Goal: Book appointment/travel/reservation

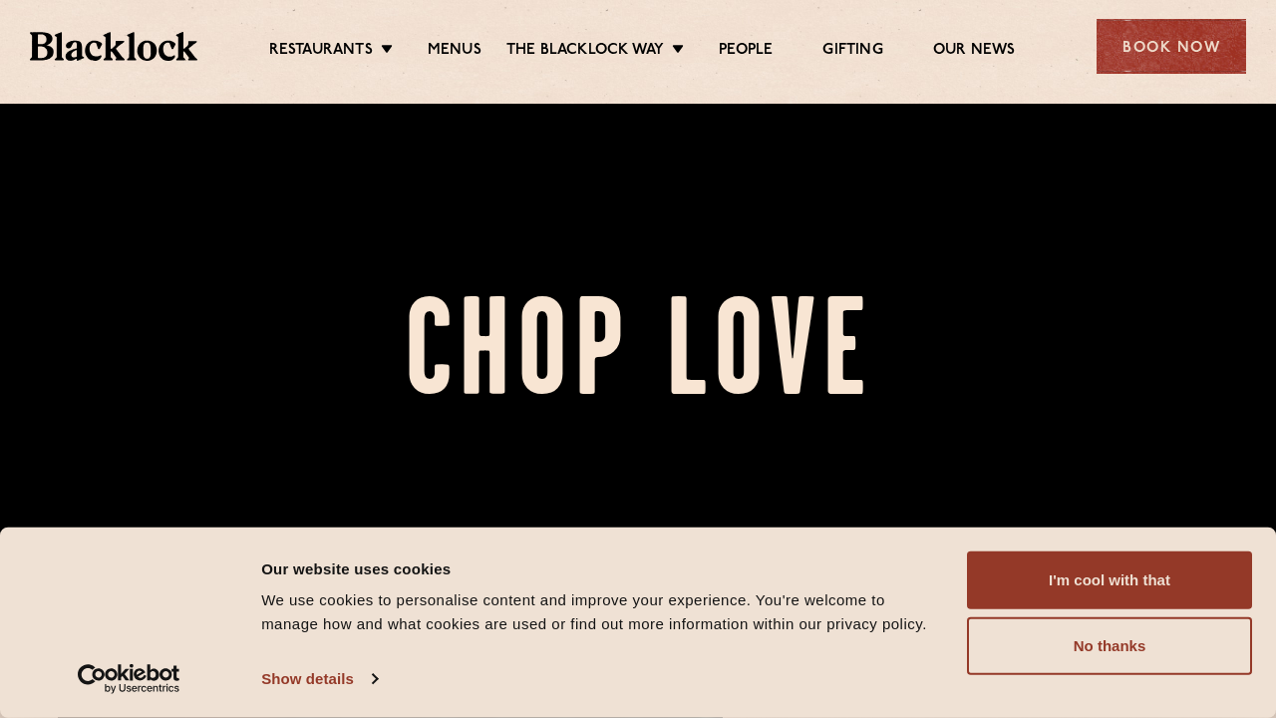
scroll to position [169, 0]
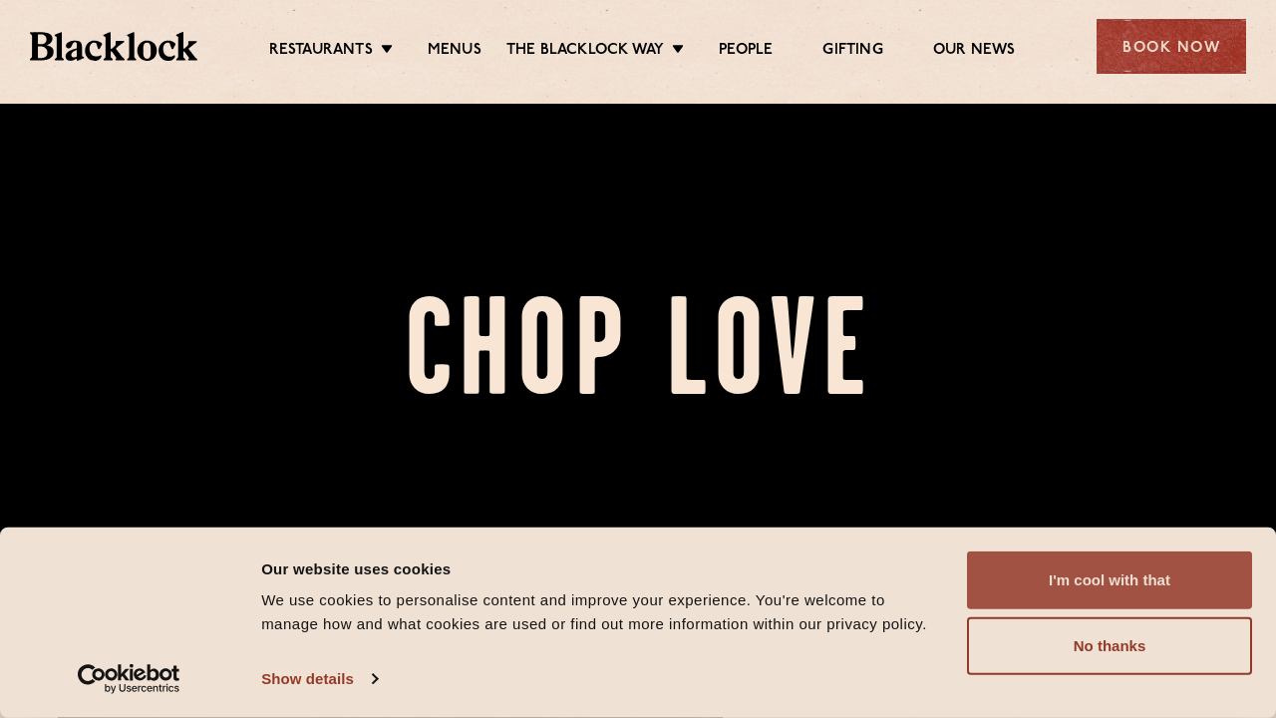
click at [1094, 565] on button "I'm cool with that" at bounding box center [1109, 580] width 285 height 58
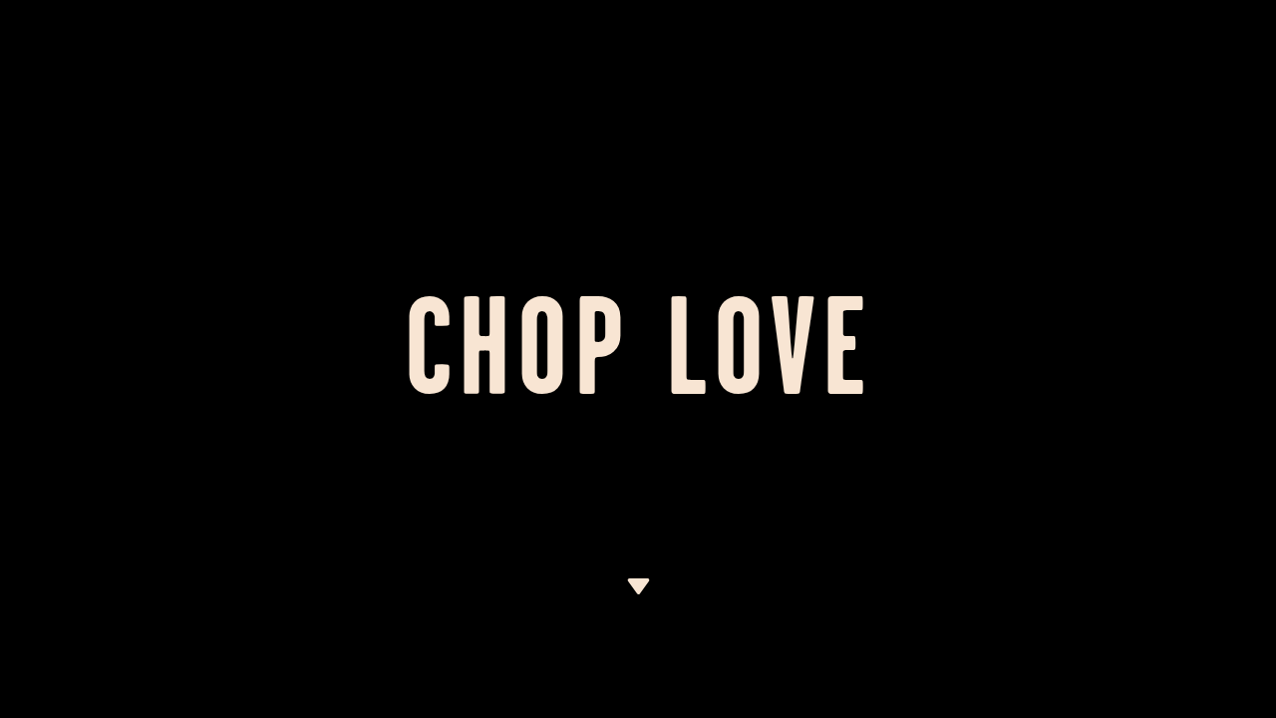
scroll to position [0, 0]
click at [641, 595] on div at bounding box center [638, 648] width 25 height 140
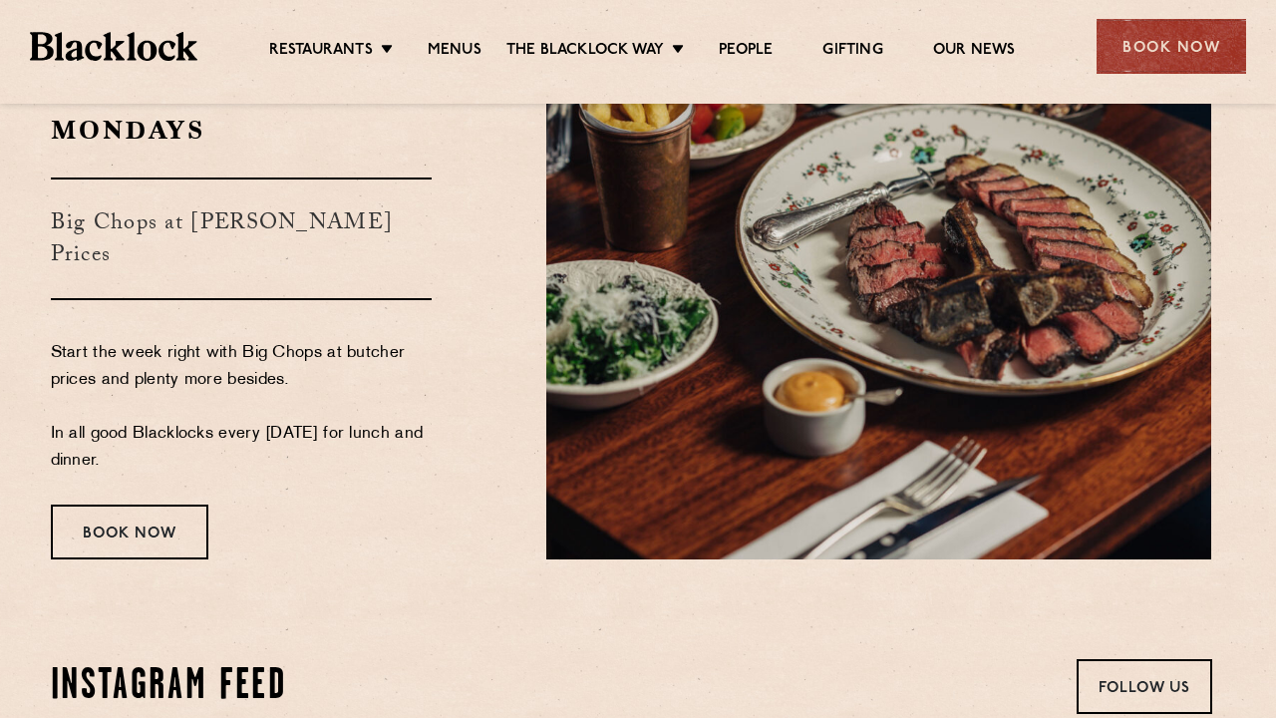
scroll to position [3307, 7]
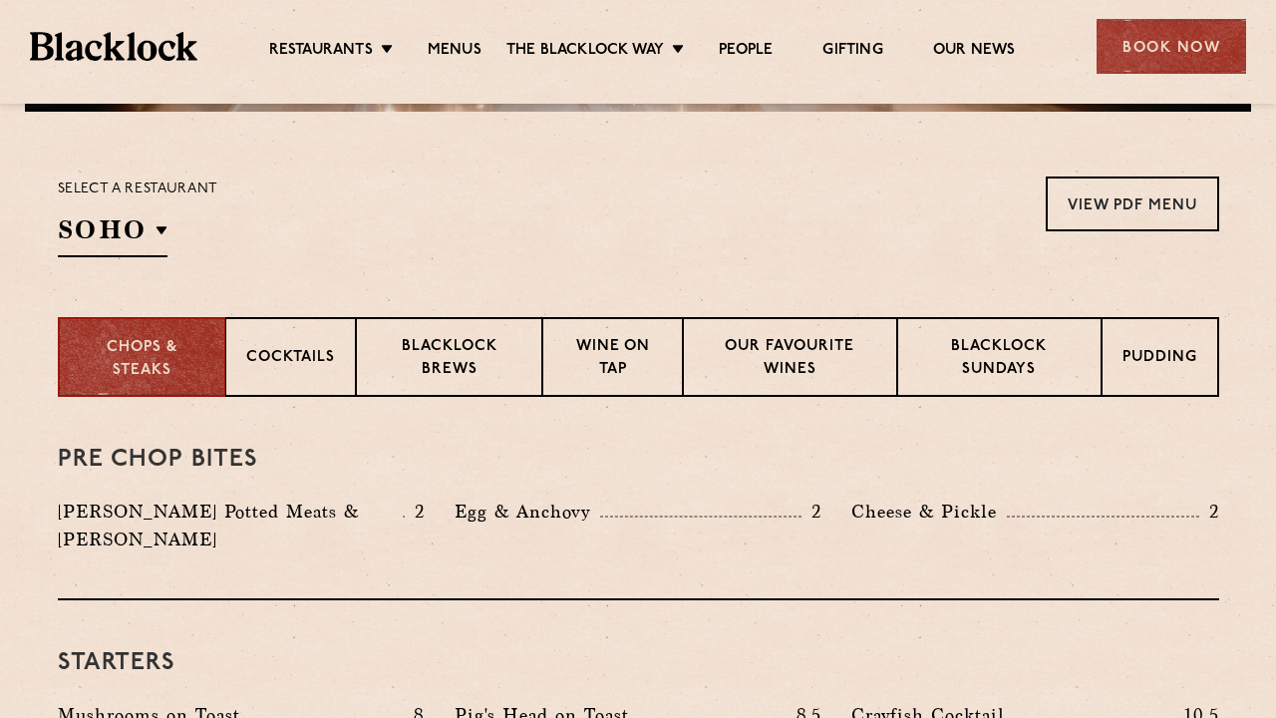
scroll to position [598, 0]
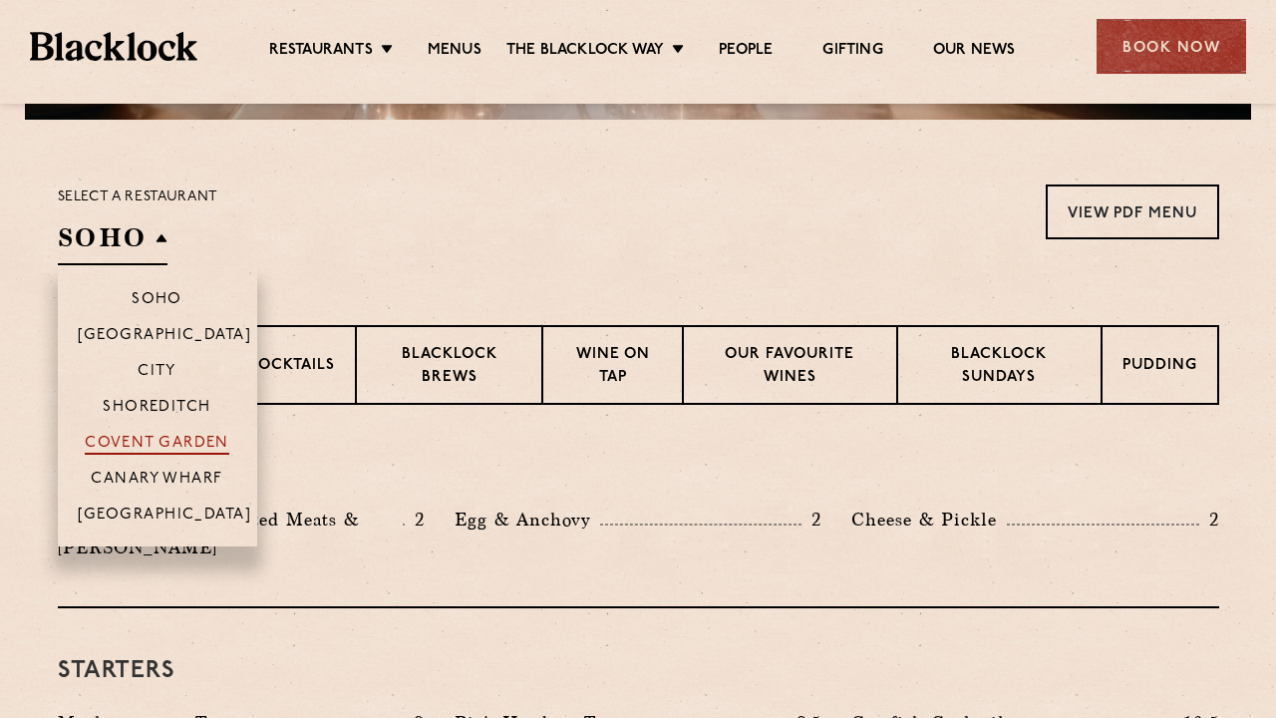
click at [145, 438] on p "Covent Garden" at bounding box center [157, 445] width 145 height 20
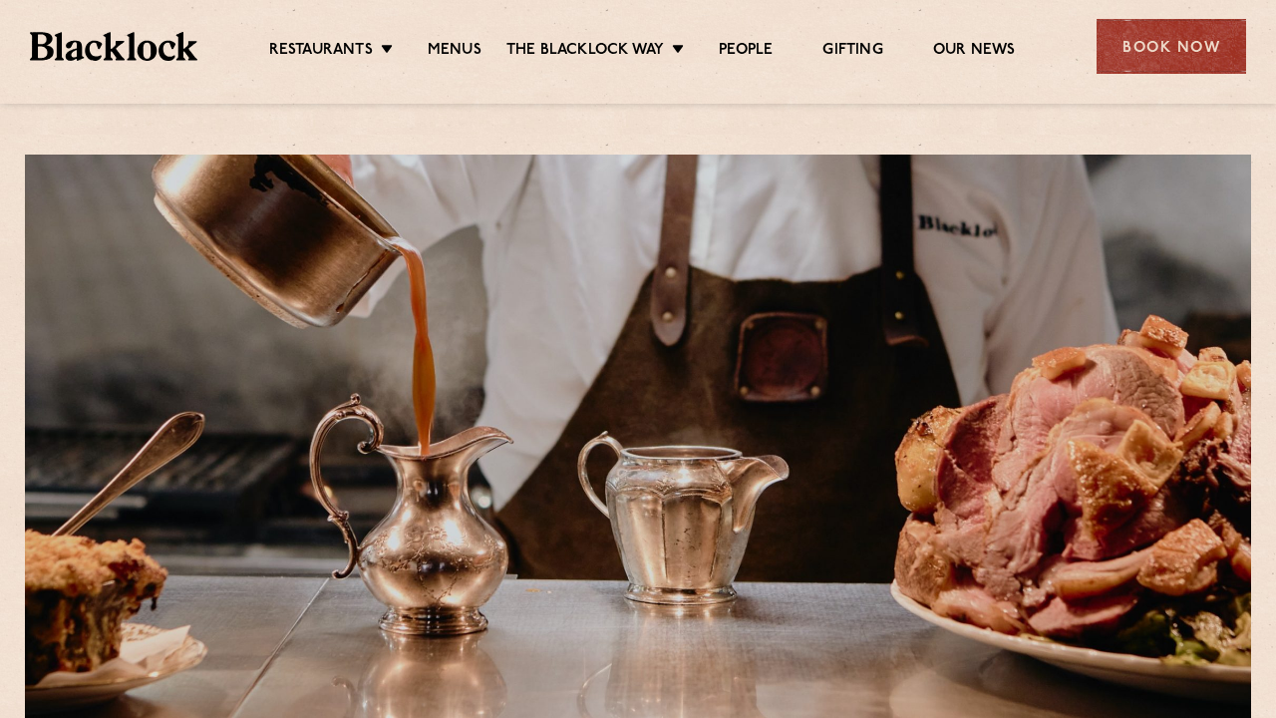
scroll to position [0, 0]
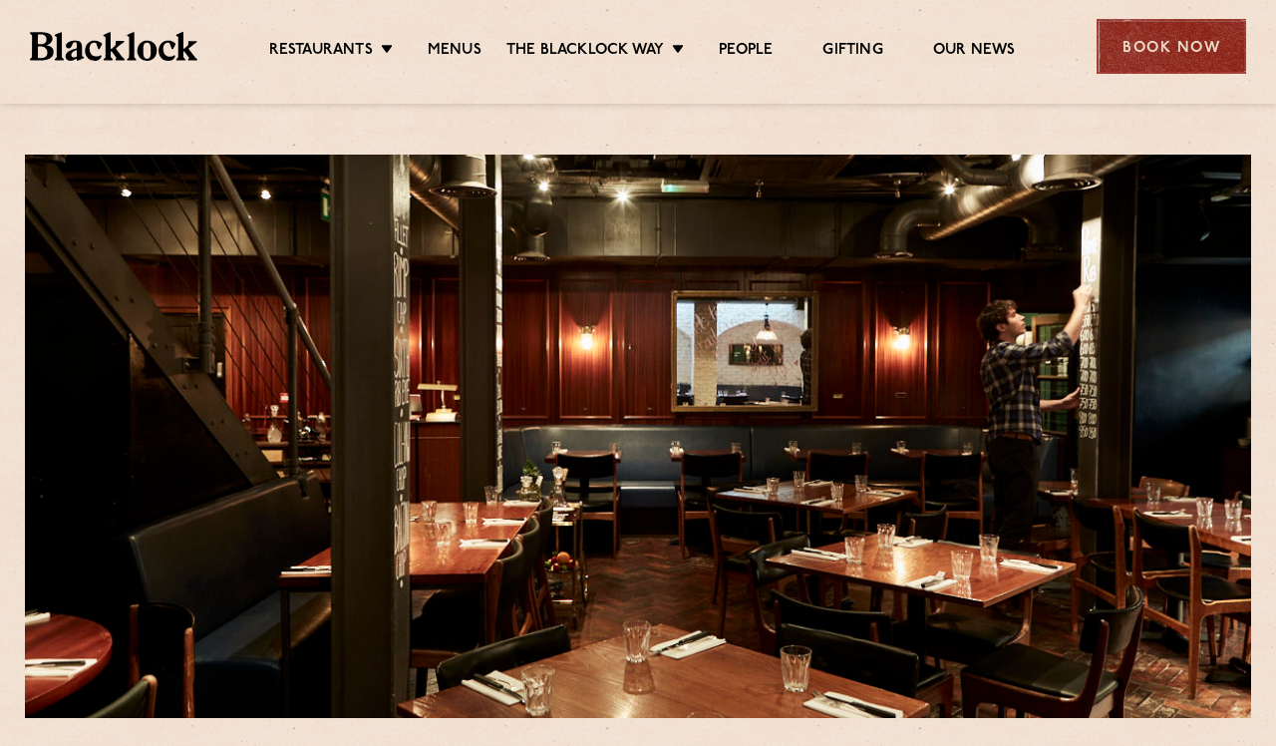
click at [1161, 50] on div "Book Now" at bounding box center [1172, 46] width 150 height 55
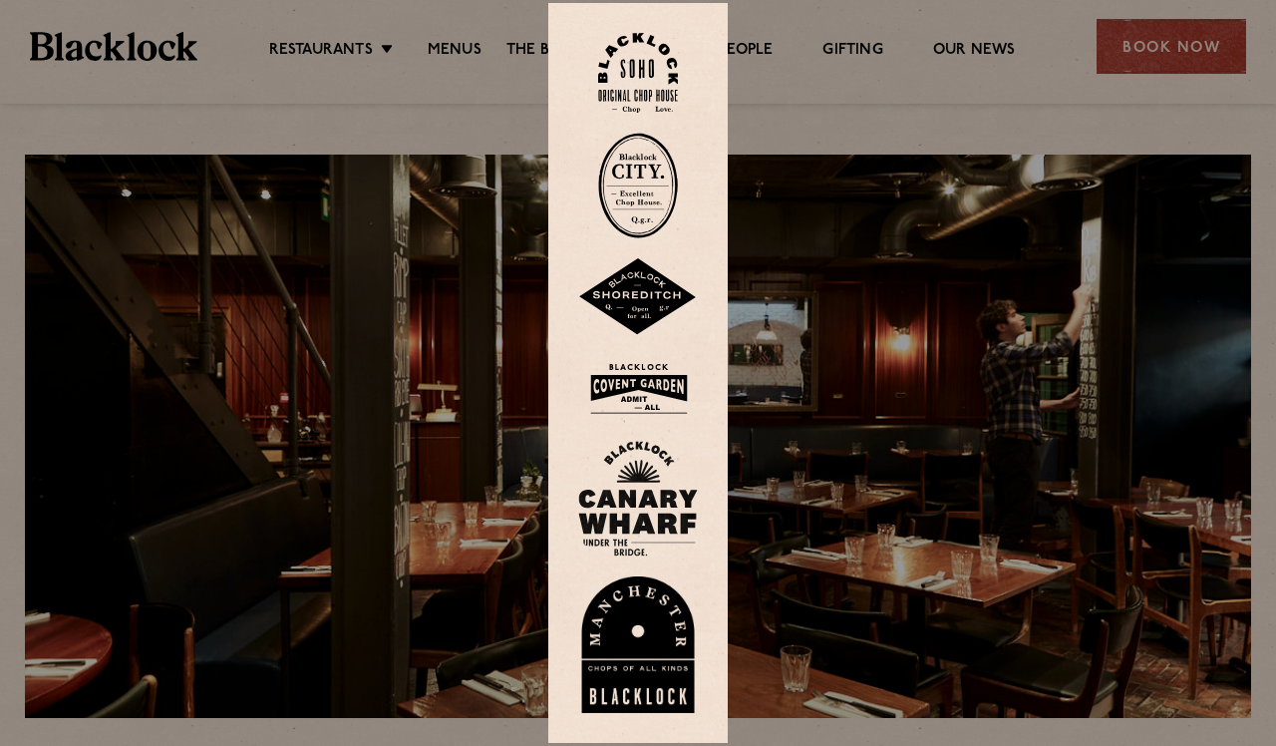
click at [628, 61] on img at bounding box center [638, 73] width 80 height 81
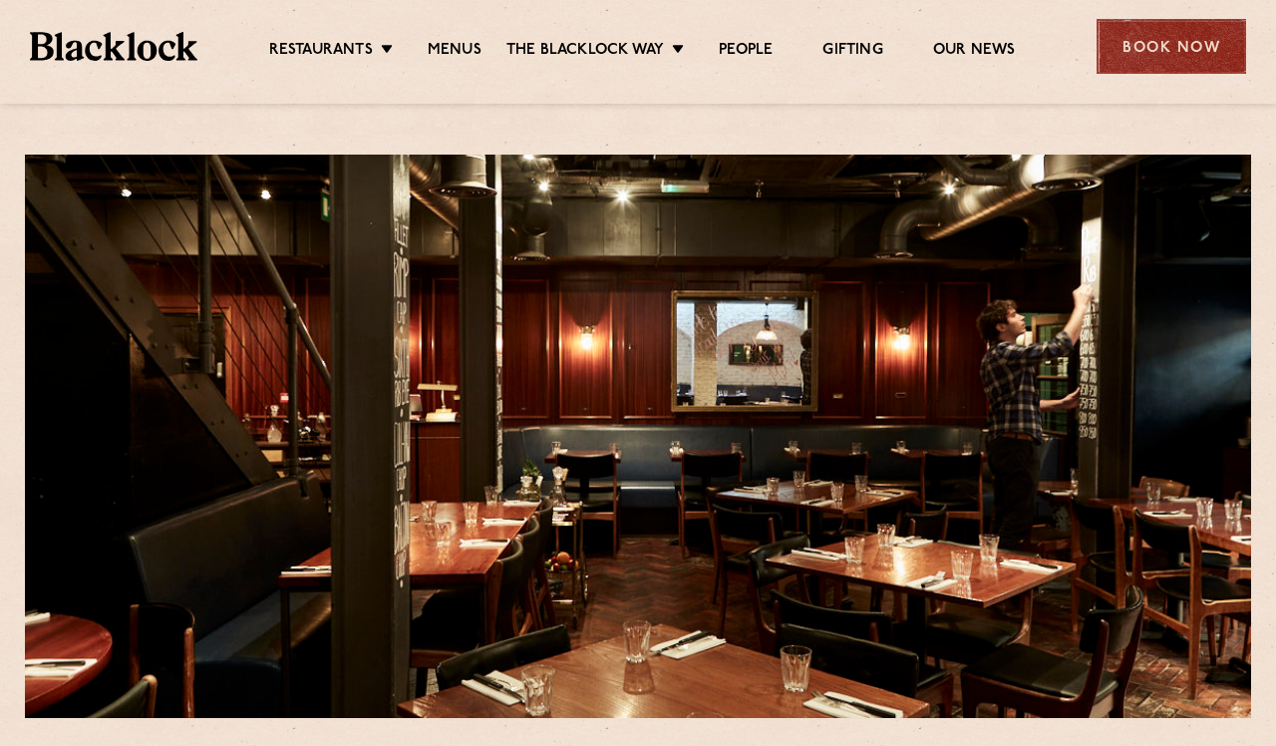
click at [1181, 60] on div "Book Now" at bounding box center [1172, 46] width 150 height 55
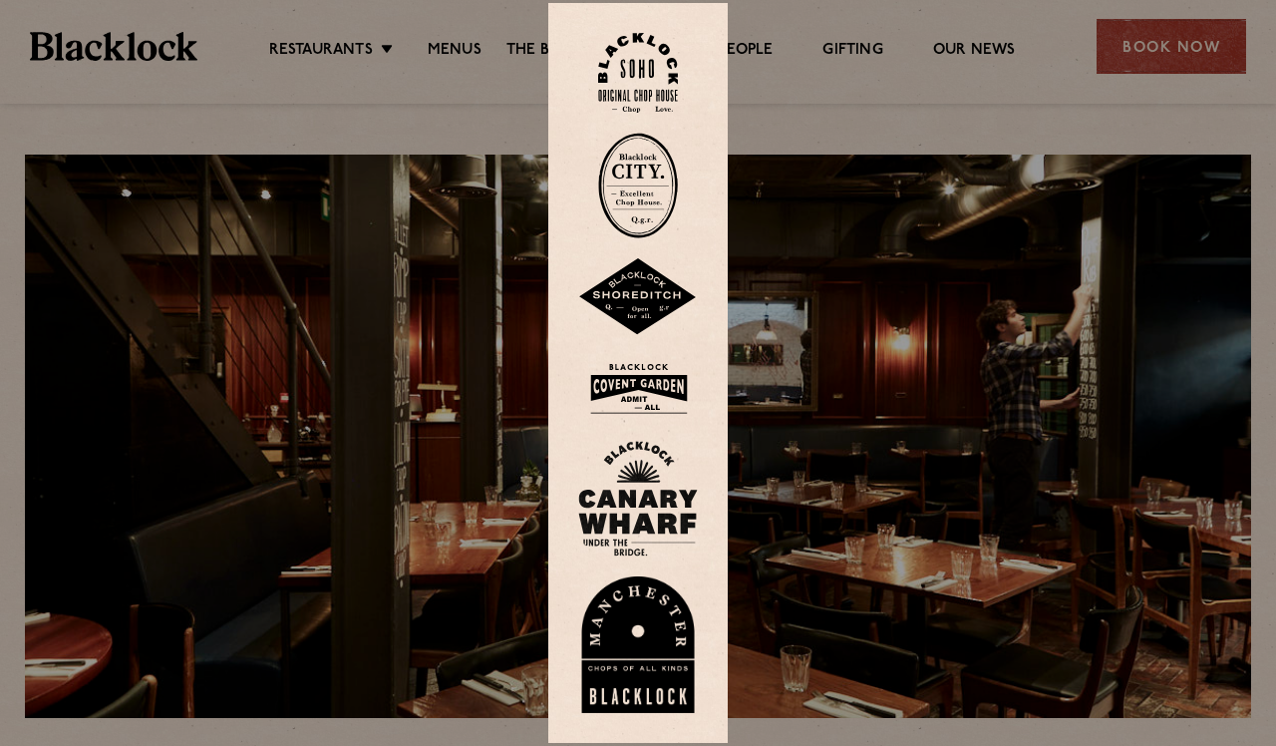
click at [632, 88] on img at bounding box center [638, 73] width 80 height 81
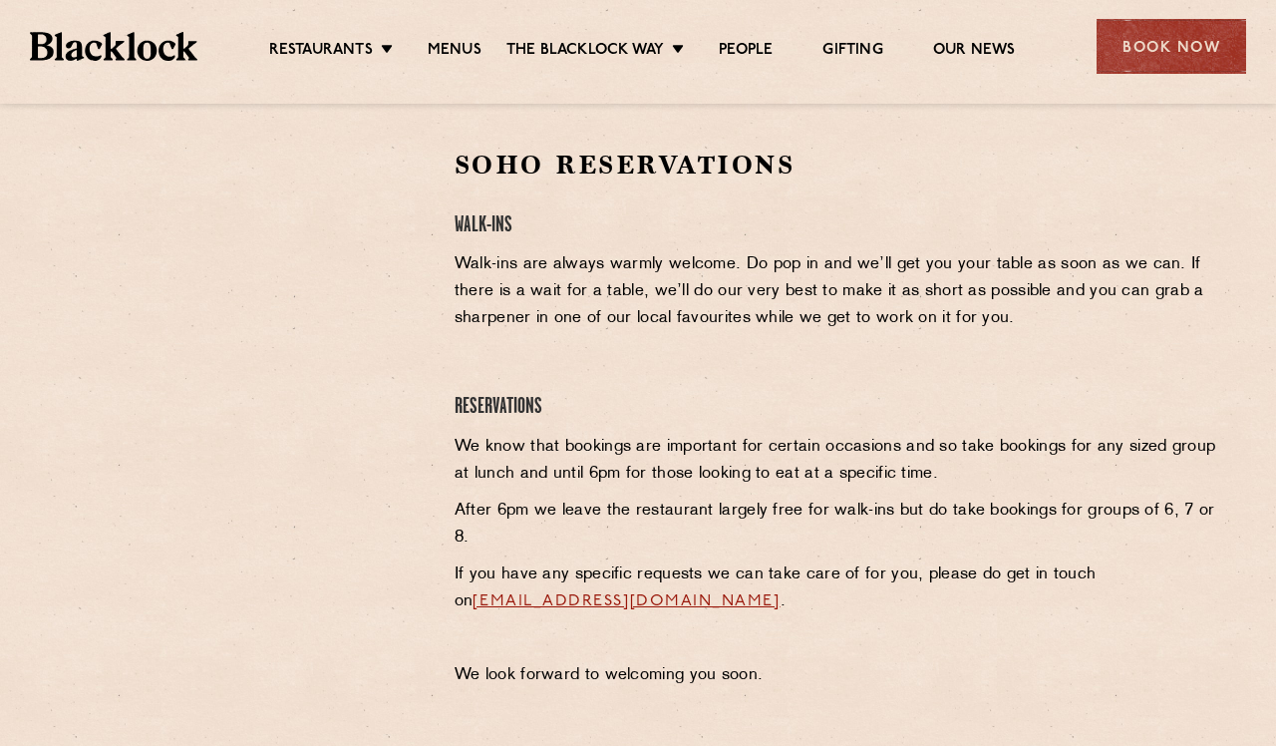
scroll to position [633, 0]
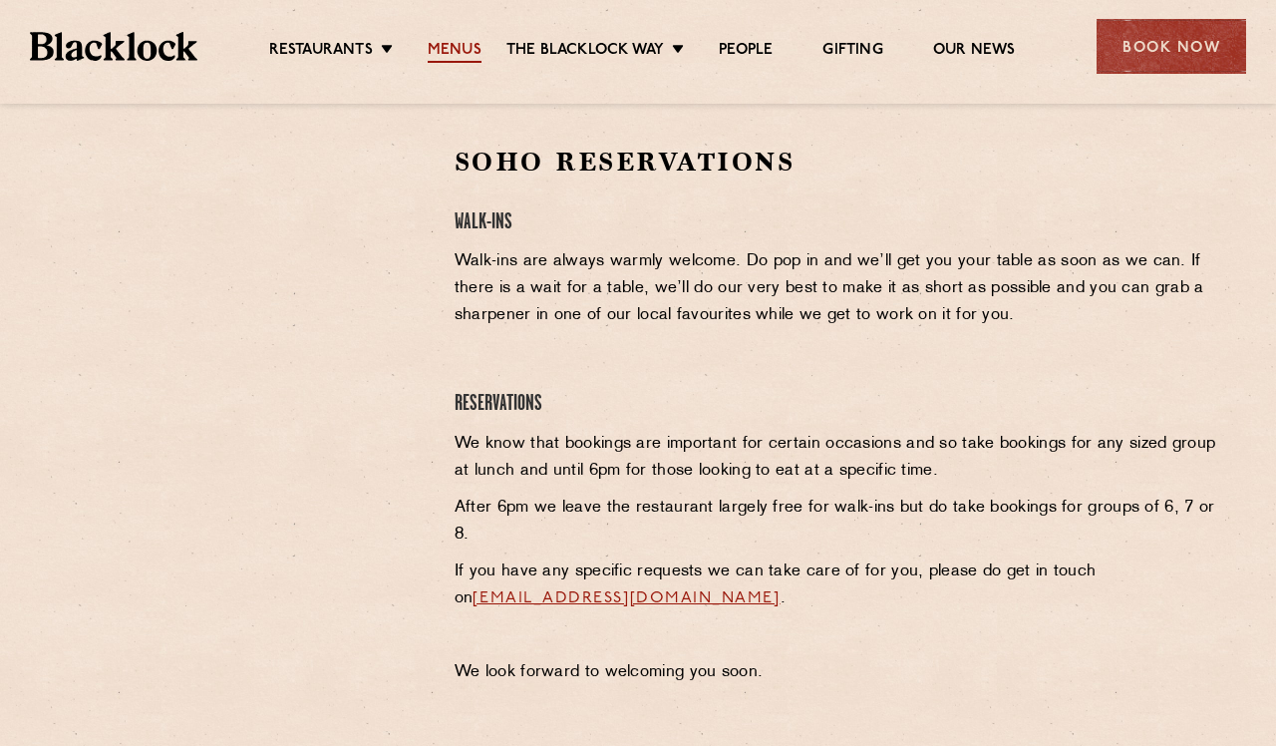
click at [468, 52] on link "Menus" at bounding box center [455, 52] width 54 height 22
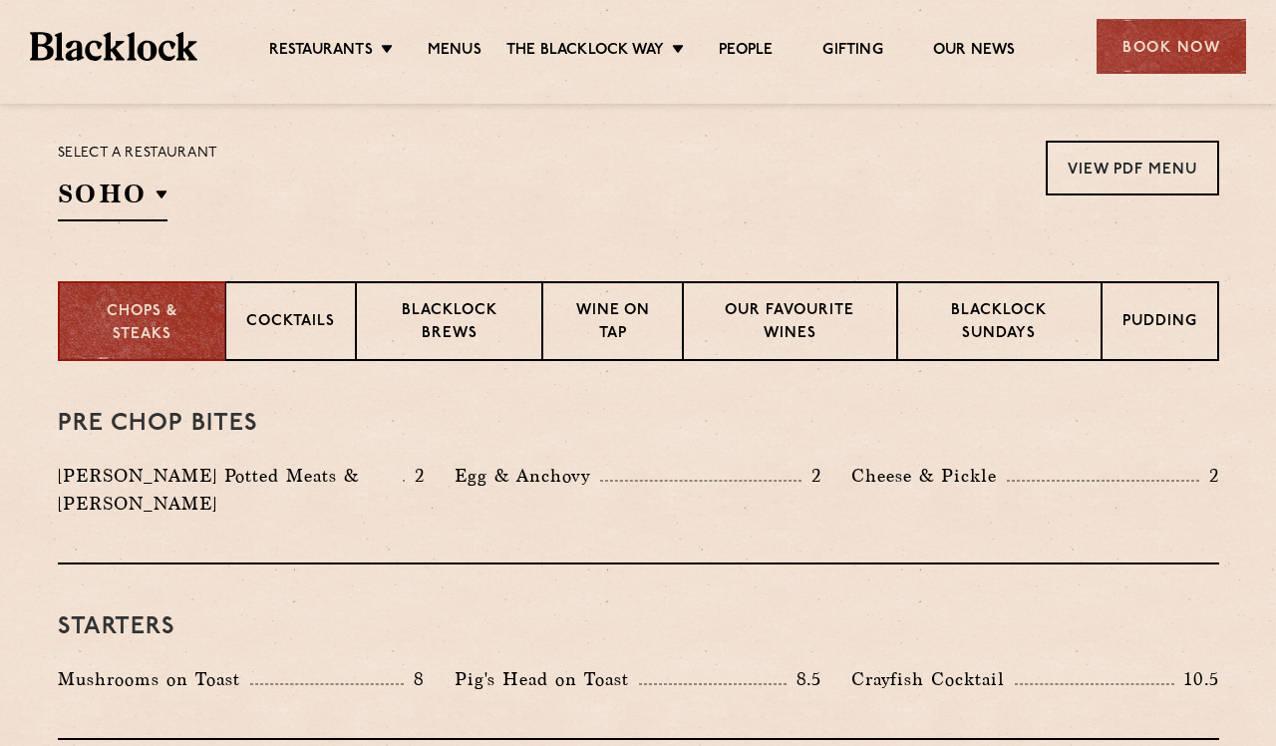
scroll to position [642, 0]
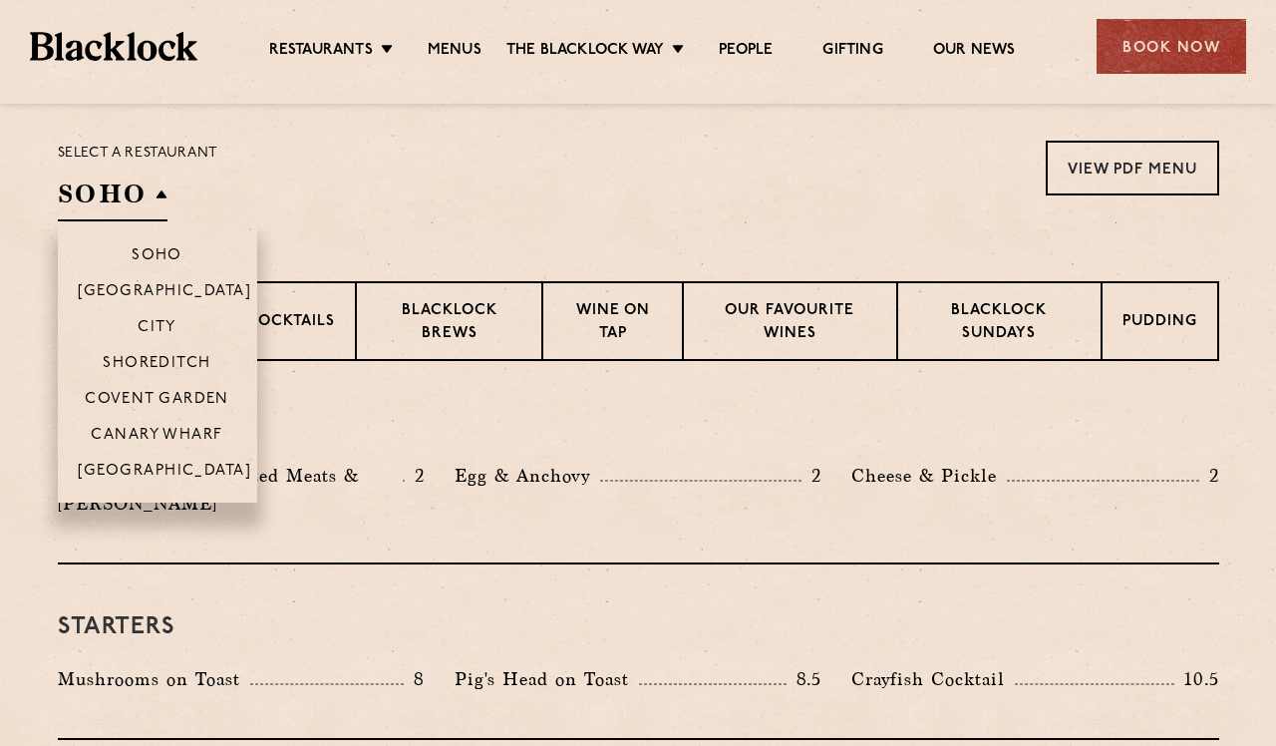
click at [125, 182] on h2 "SOHO" at bounding box center [113, 198] width 110 height 45
click at [168, 263] on p "Soho" at bounding box center [157, 257] width 51 height 20
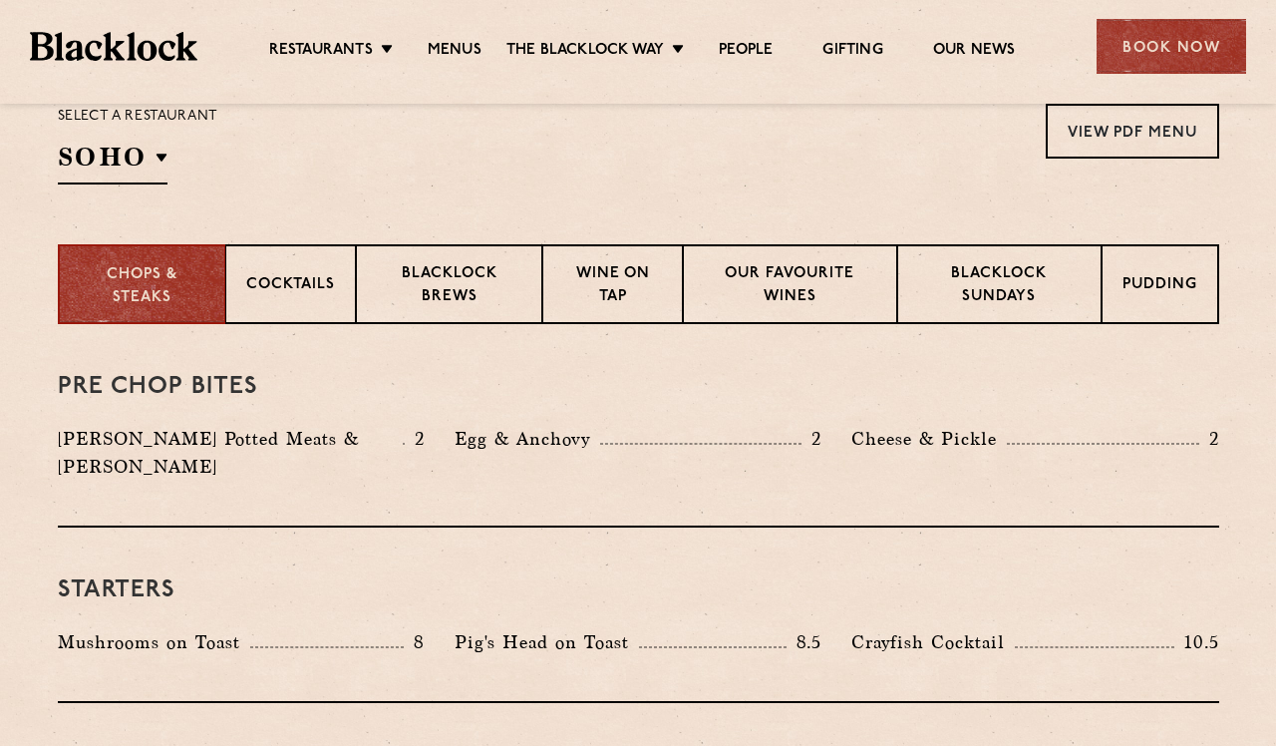
scroll to position [683, 0]
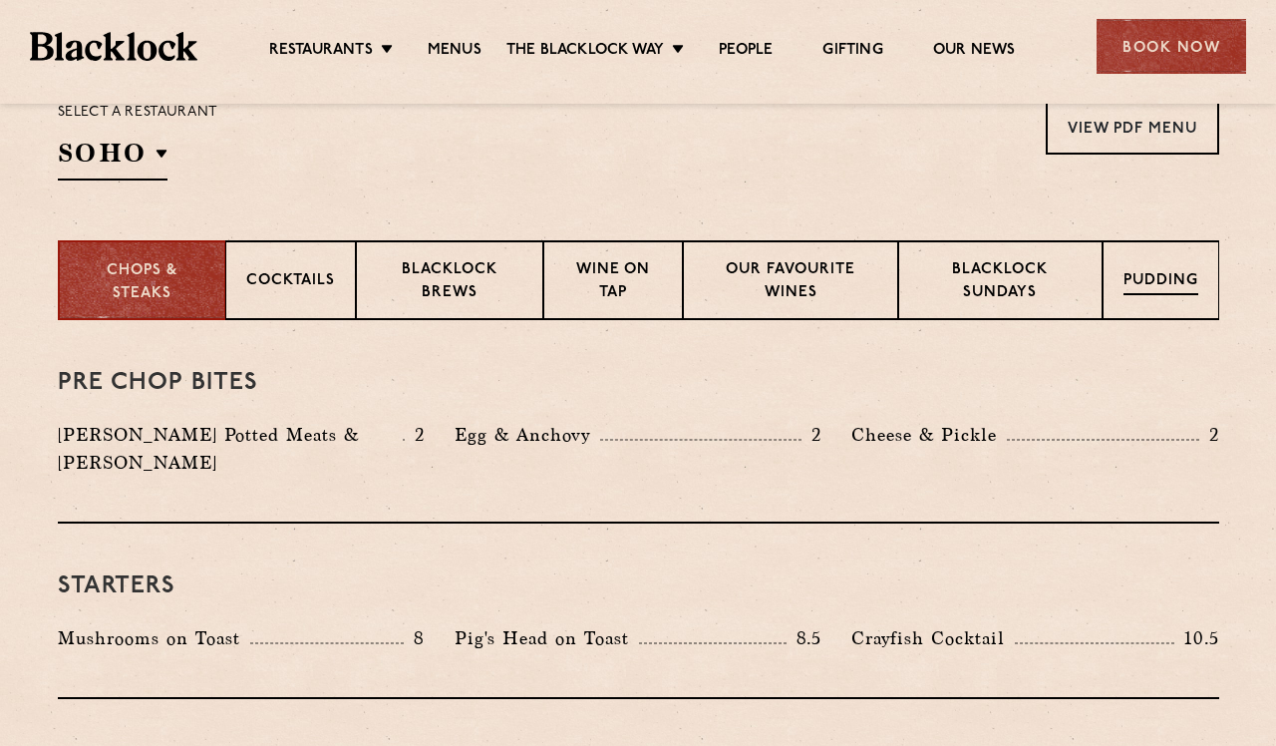
click at [1170, 304] on div "Pudding" at bounding box center [1161, 280] width 117 height 80
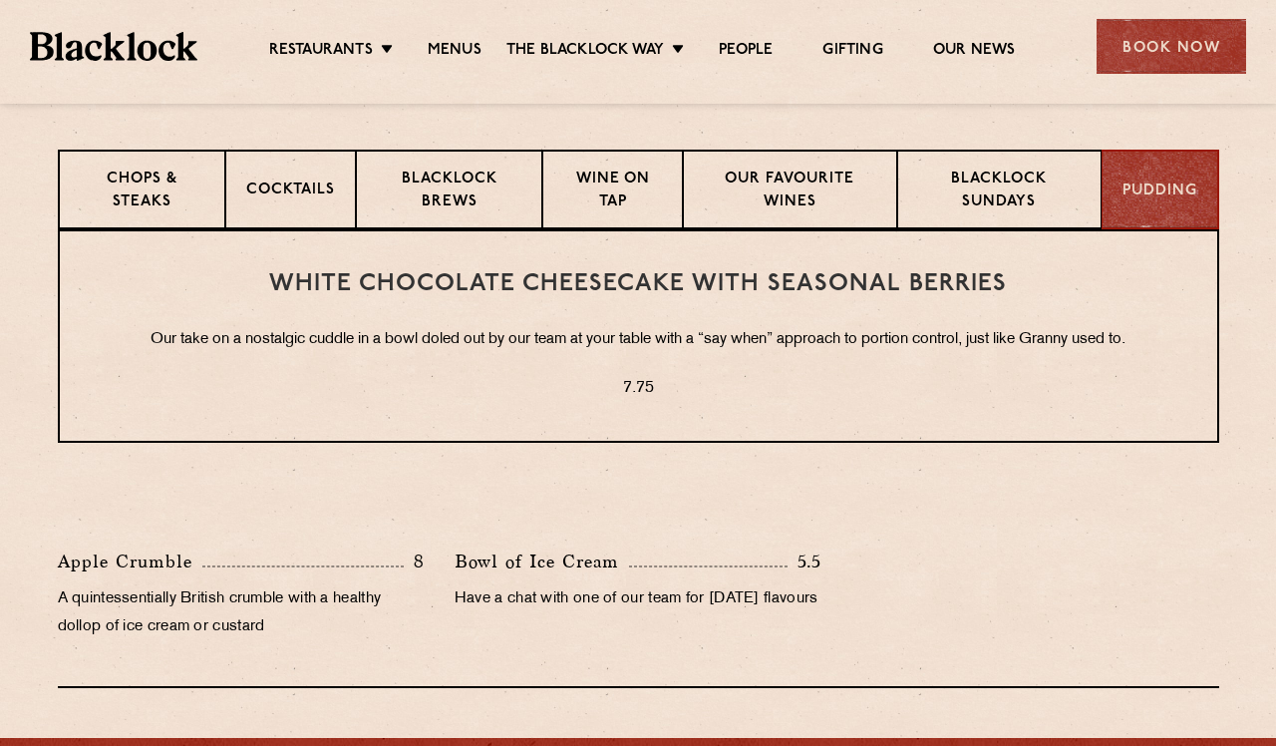
scroll to position [774, 0]
click at [460, 209] on p "Blacklock Brews" at bounding box center [450, 192] width 146 height 47
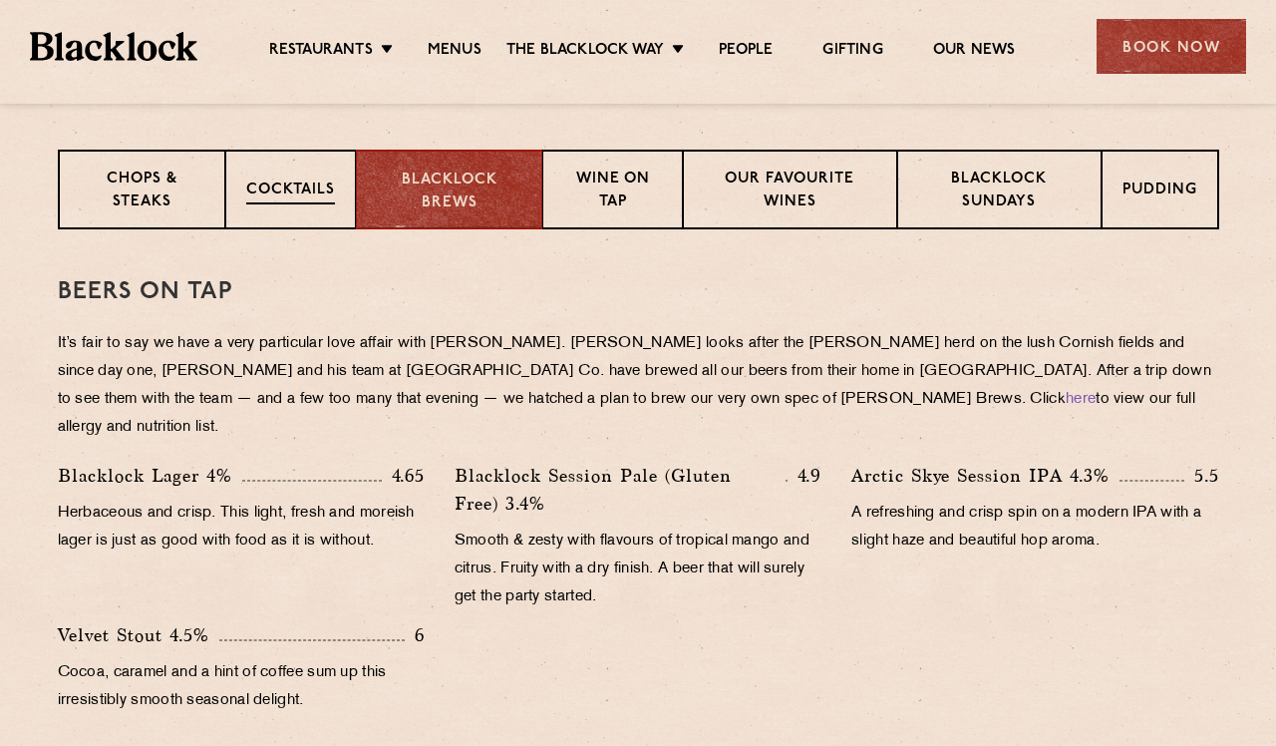
click at [317, 199] on p "Cocktails" at bounding box center [290, 191] width 89 height 25
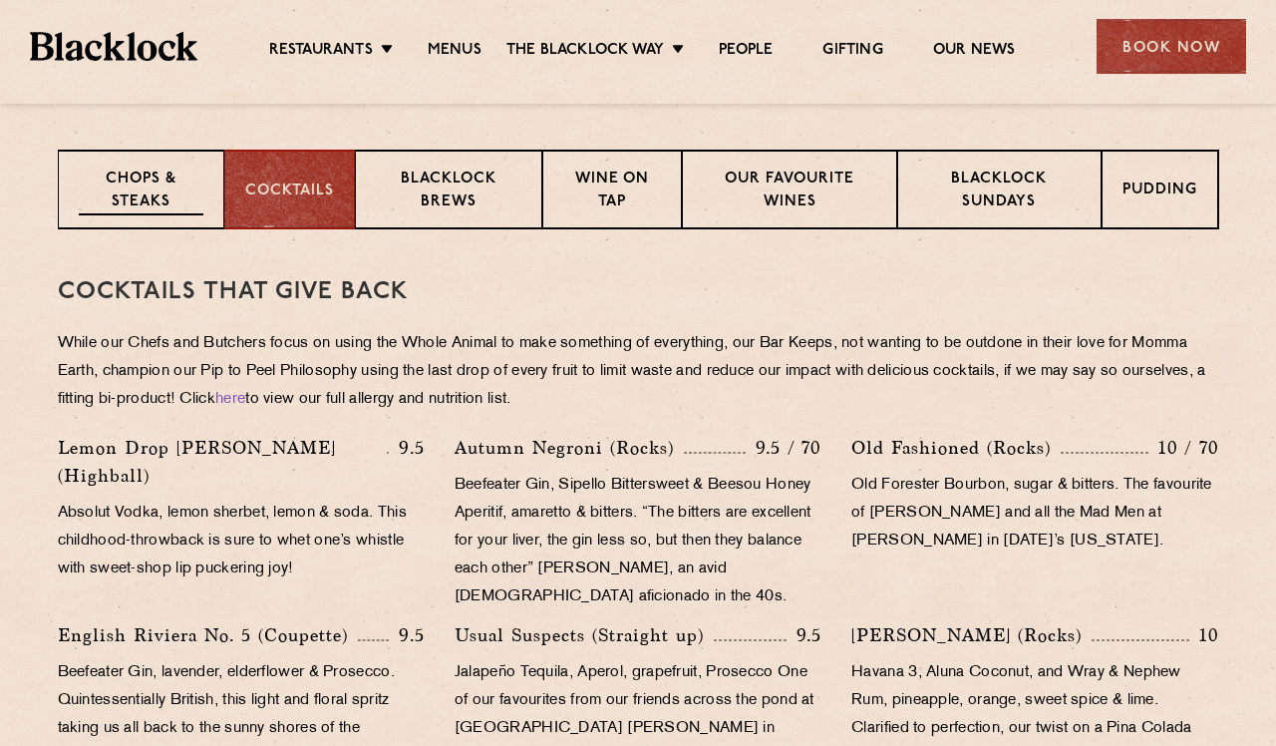
click at [136, 187] on p "Chops & Steaks" at bounding box center [141, 192] width 125 height 47
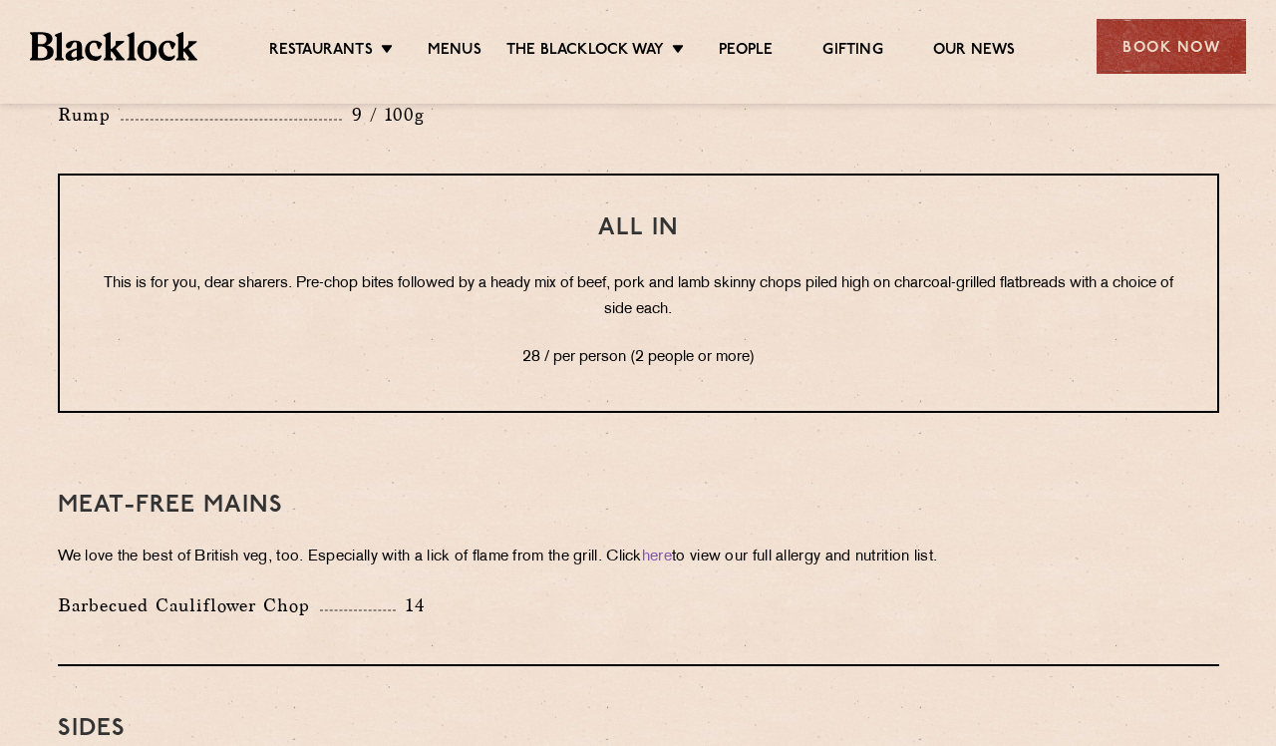
scroll to position [2496, 0]
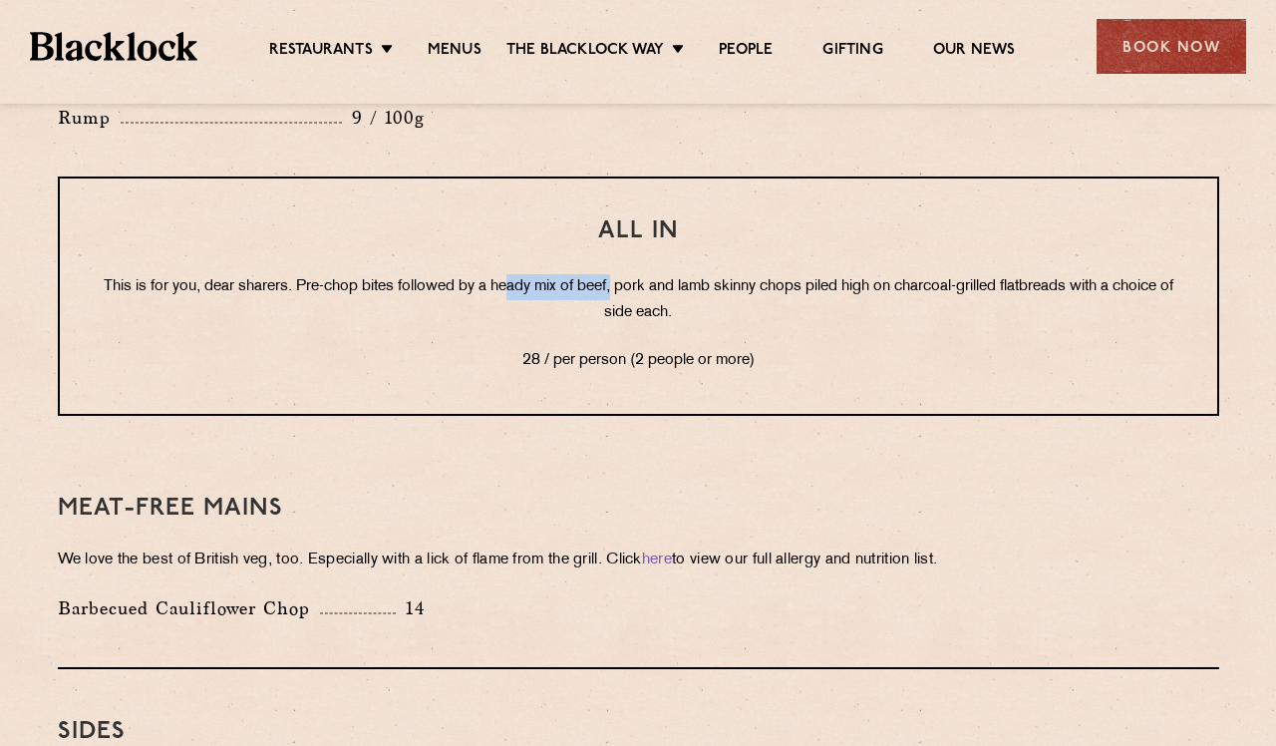
drag, startPoint x: 534, startPoint y: 228, endPoint x: 640, endPoint y: 222, distance: 105.9
click at [643, 274] on p "This is for you, dear sharers. Pre-chop bites followed by a heady mix of beef, …" at bounding box center [639, 300] width 1078 height 52
click at [625, 274] on p "This is for you, dear sharers. Pre-chop bites followed by a heady mix of beef, …" at bounding box center [639, 300] width 1078 height 52
click at [611, 274] on p "This is for you, dear sharers. Pre-chop bites followed by a heady mix of beef, …" at bounding box center [639, 300] width 1078 height 52
click at [610, 274] on p "This is for you, dear sharers. Pre-chop bites followed by a heady mix of beef, …" at bounding box center [639, 300] width 1078 height 52
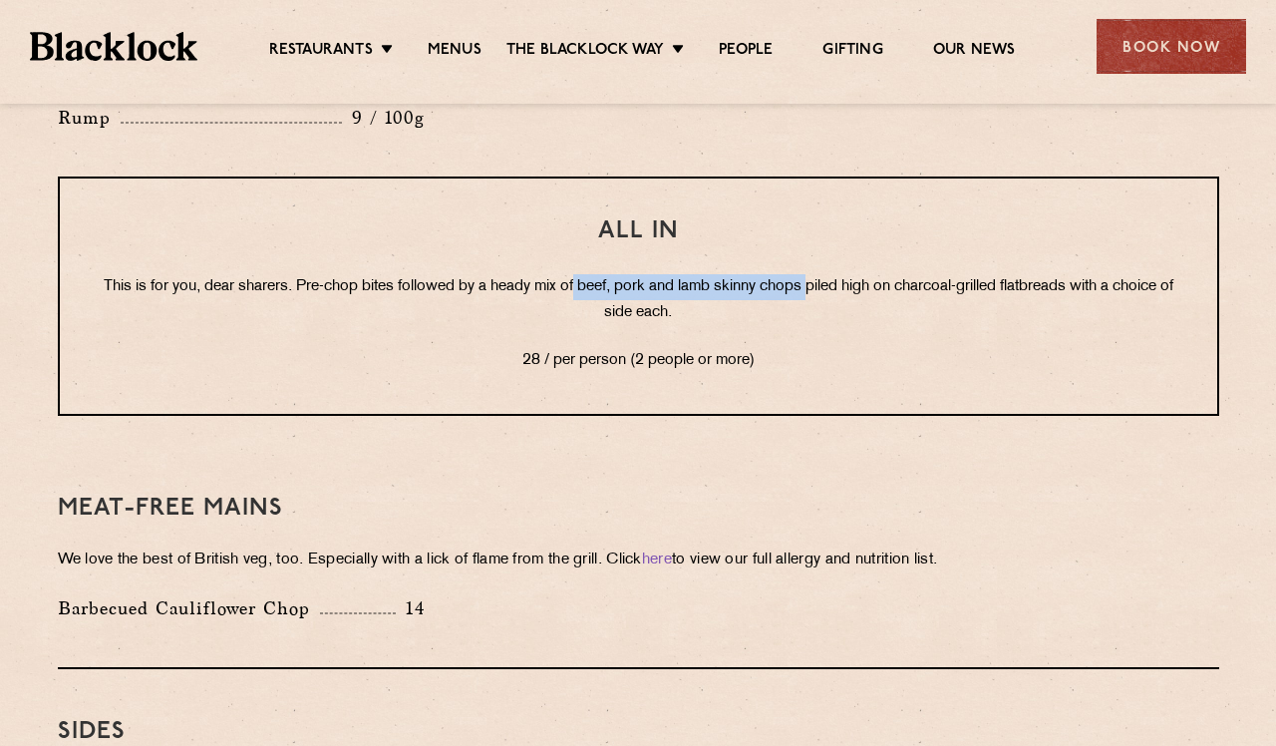
drag, startPoint x: 605, startPoint y: 233, endPoint x: 840, endPoint y: 228, distance: 234.4
click at [840, 274] on p "This is for you, dear sharers. Pre-chop bites followed by a heady mix of beef, …" at bounding box center [639, 300] width 1078 height 52
click at [771, 348] on p "28 / per person (2 people or more)" at bounding box center [639, 361] width 1078 height 26
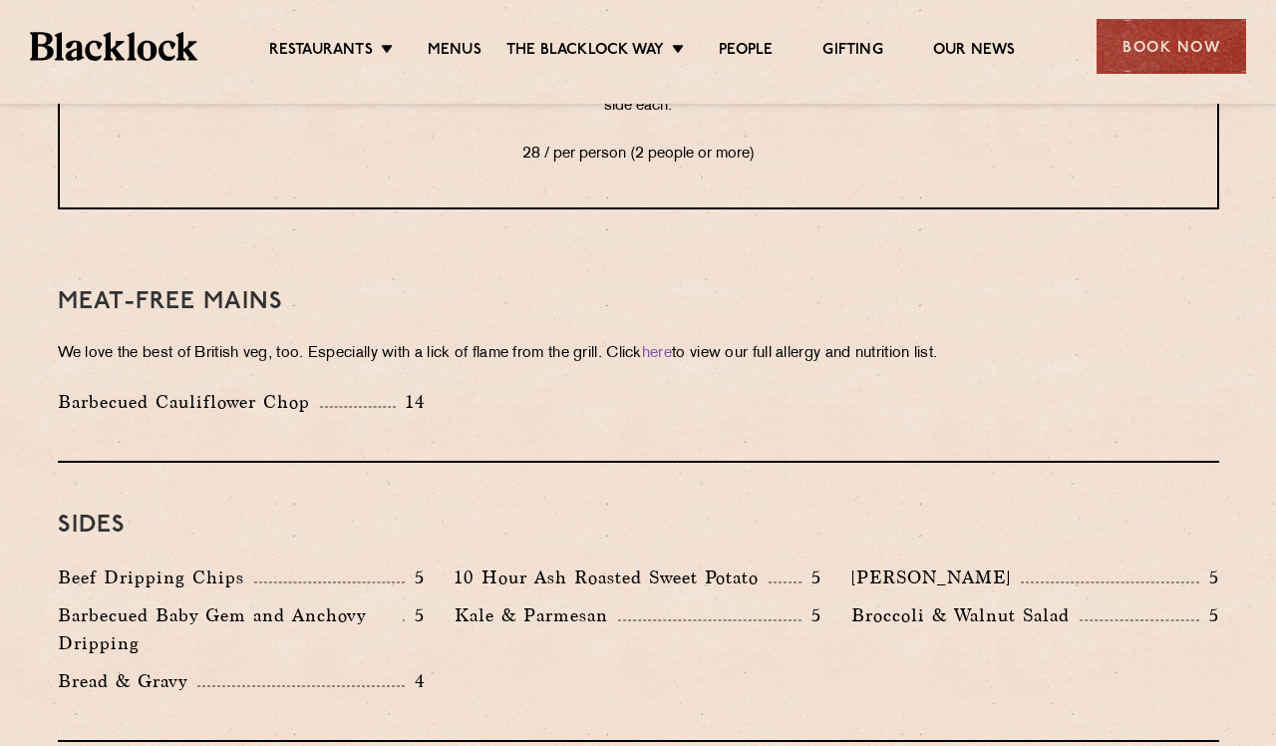
scroll to position [2711, 0]
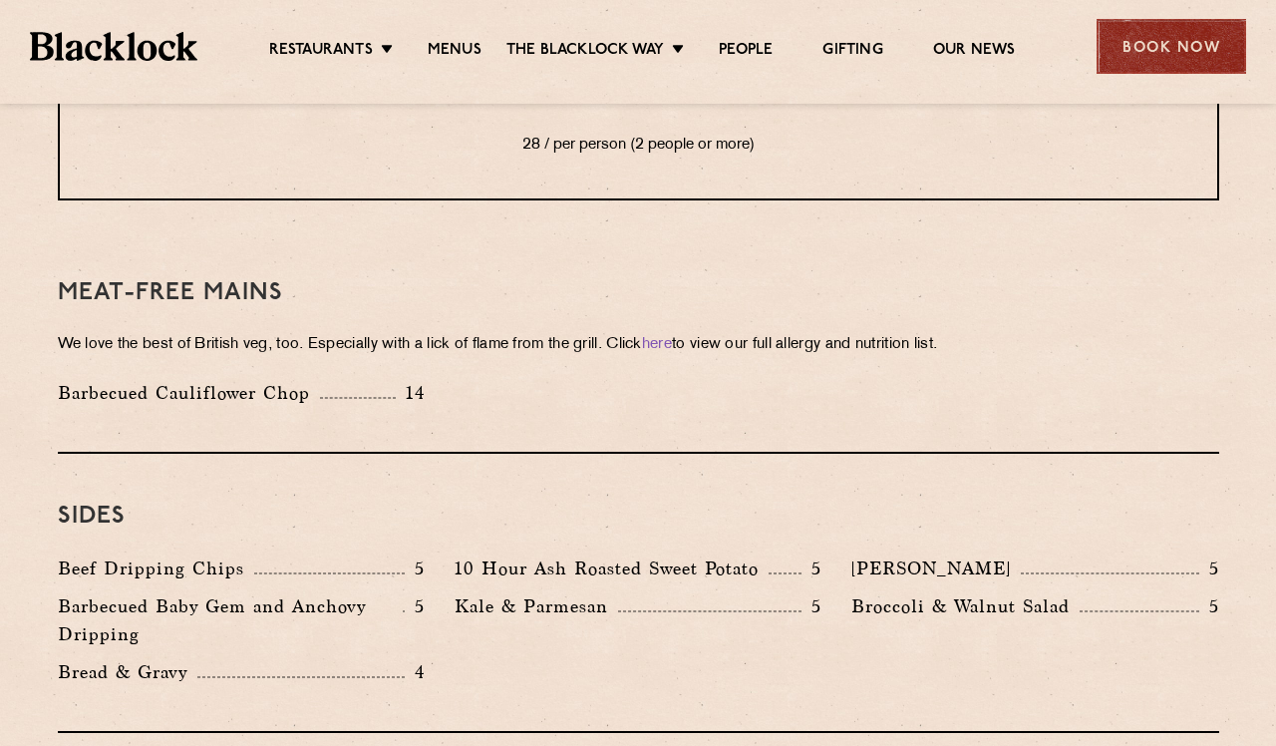
click at [1166, 50] on div "Book Now" at bounding box center [1172, 46] width 150 height 55
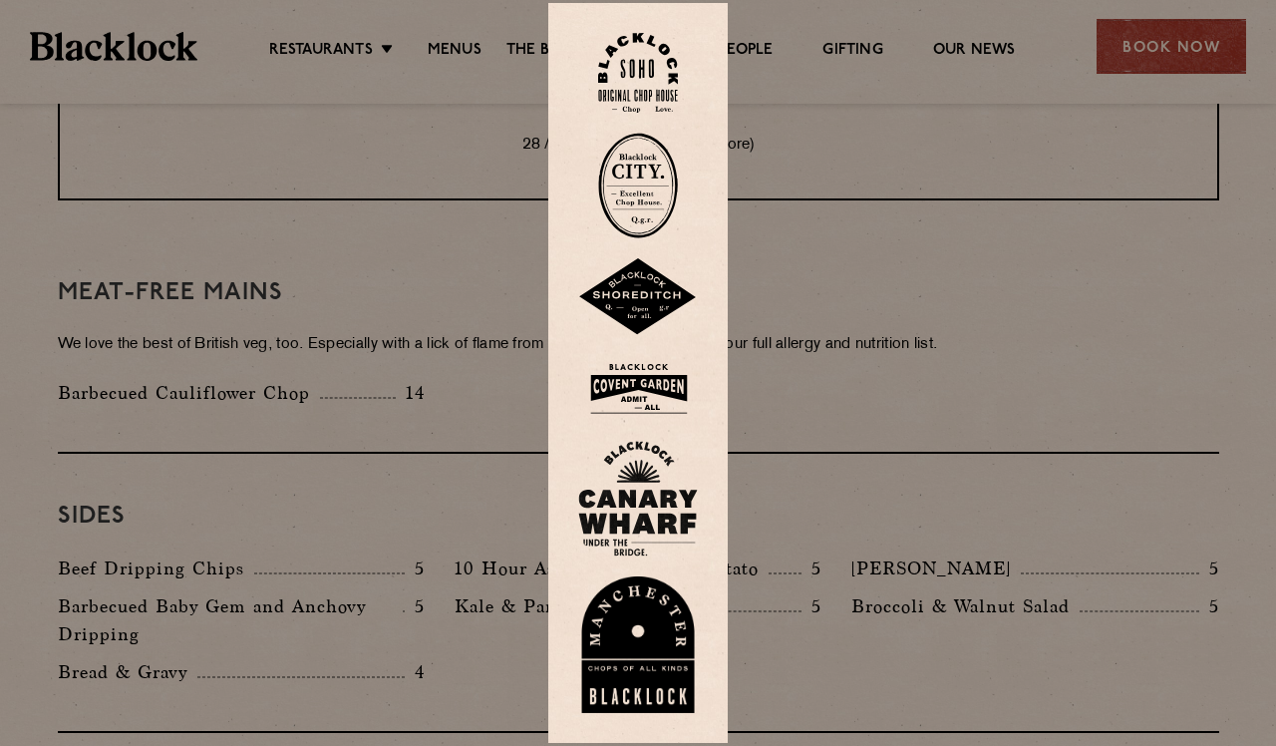
click at [654, 36] on img at bounding box center [638, 73] width 80 height 81
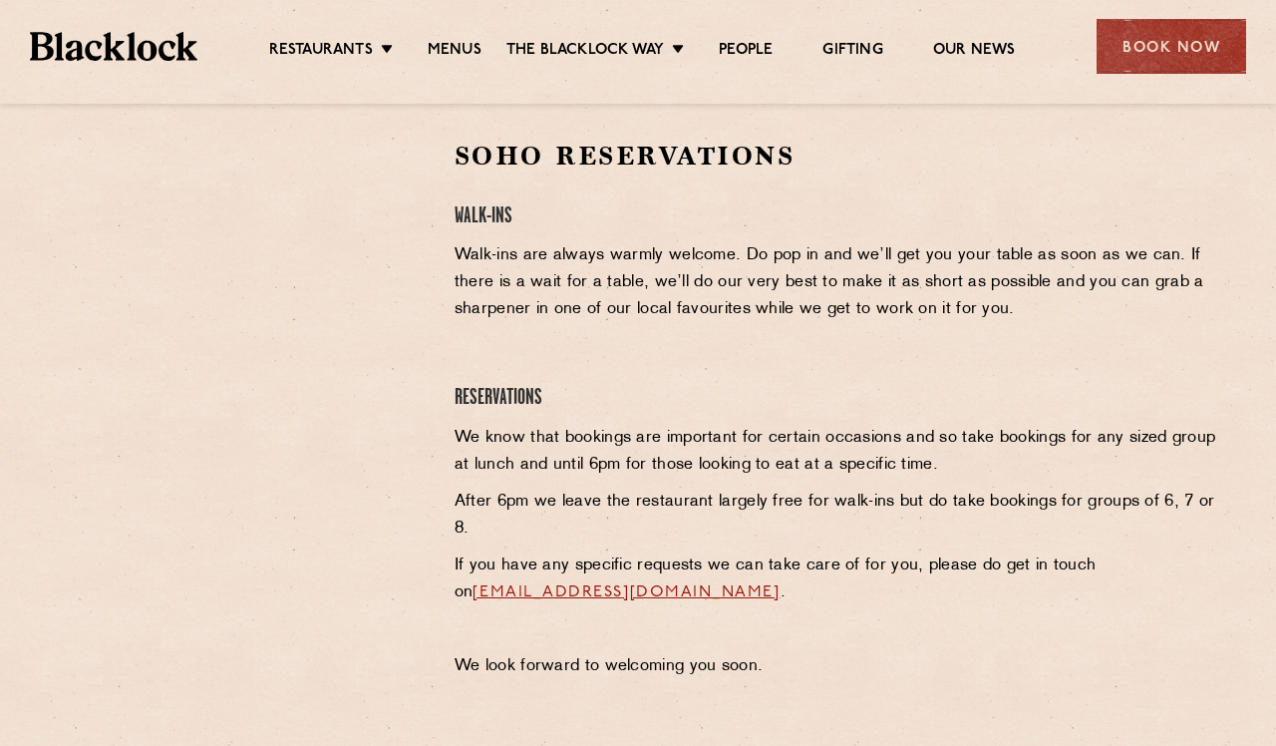
scroll to position [658, 0]
